Goal: Information Seeking & Learning: Learn about a topic

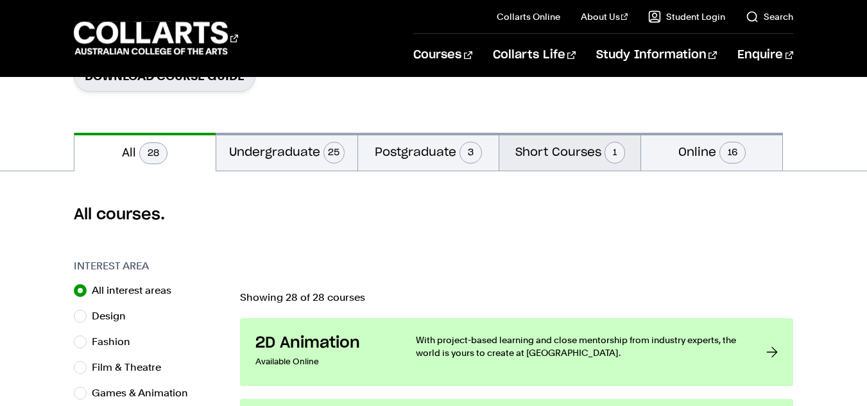
click at [575, 167] on button "Short Courses 1" at bounding box center [569, 152] width 141 height 38
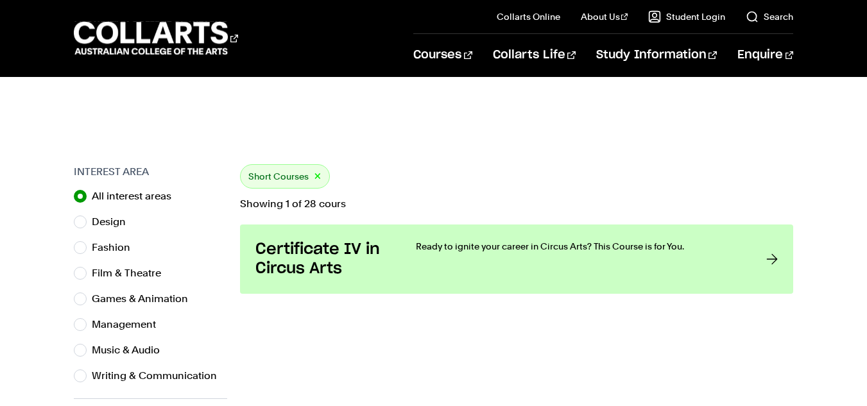
scroll to position [359, 0]
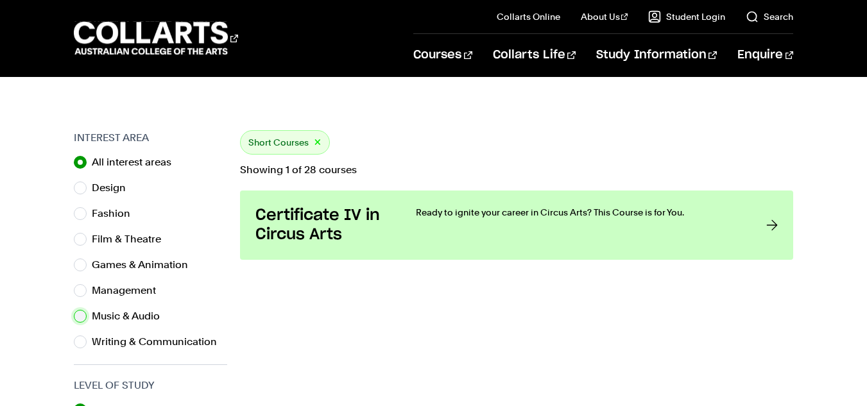
click at [80, 316] on input "Music & Audio" at bounding box center [80, 316] width 13 height 13
radio input "true"
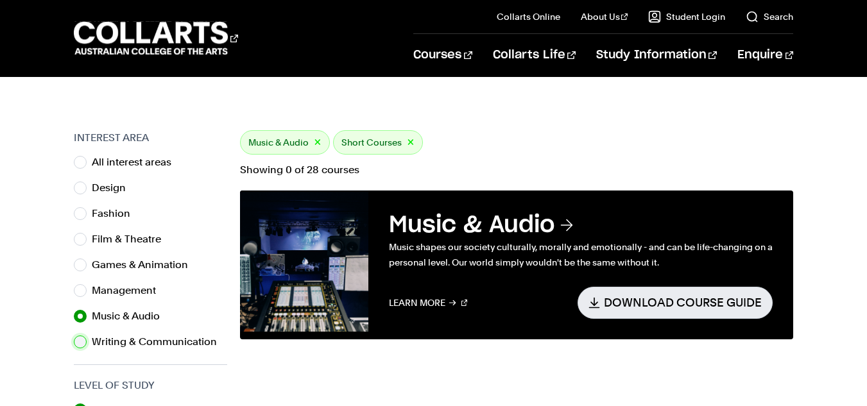
click at [77, 341] on input "Writing & Communication" at bounding box center [80, 342] width 13 height 13
radio input "true"
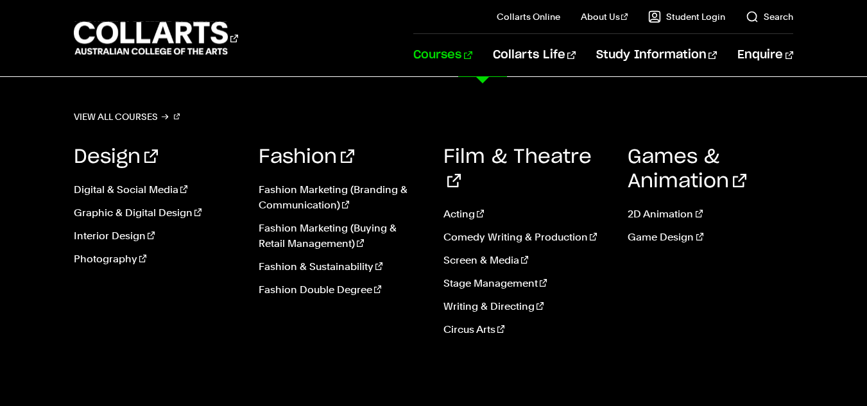
click at [472, 43] on link "Courses" at bounding box center [442, 55] width 58 height 42
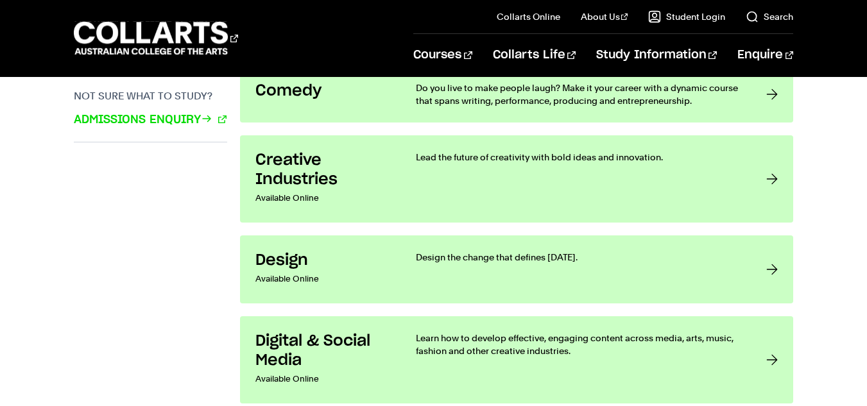
scroll to position [1001, 0]
